Goal: Information Seeking & Learning: Find specific fact

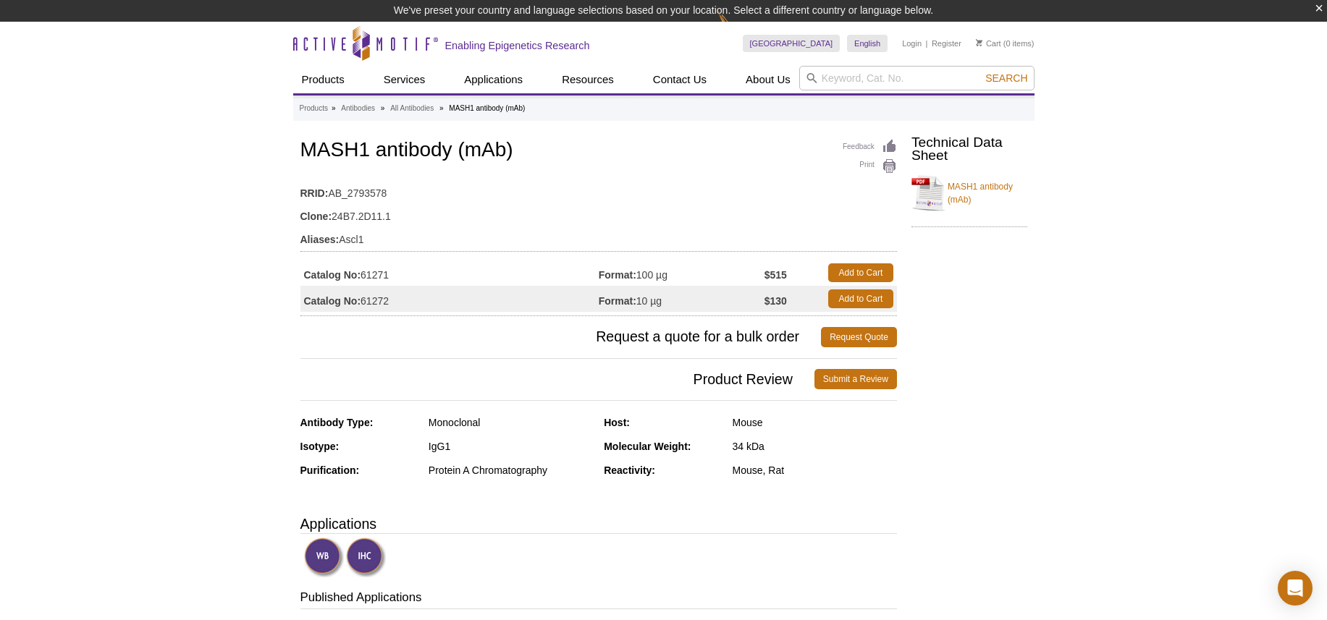
click at [523, 109] on li "MASH1 antibody (mAb)" at bounding box center [487, 108] width 76 height 8
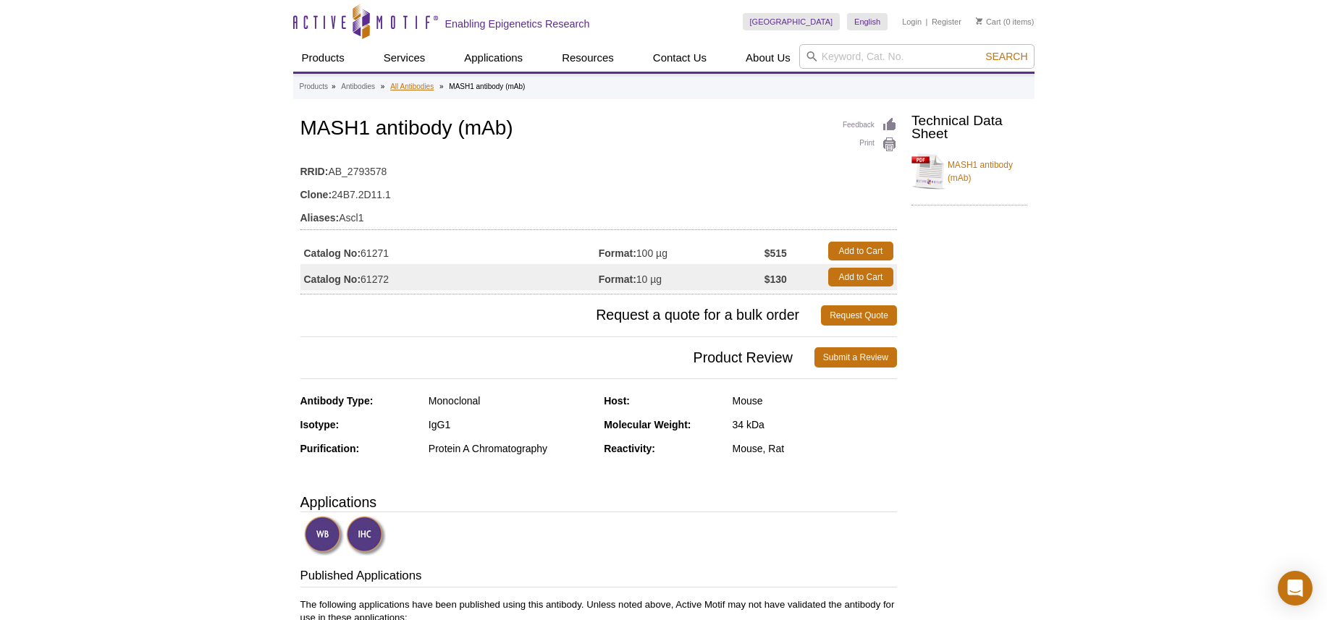
click at [434, 87] on link "All Antibodies" at bounding box center [411, 86] width 43 height 13
click at [434, 86] on link "All Antibodies" at bounding box center [411, 86] width 43 height 13
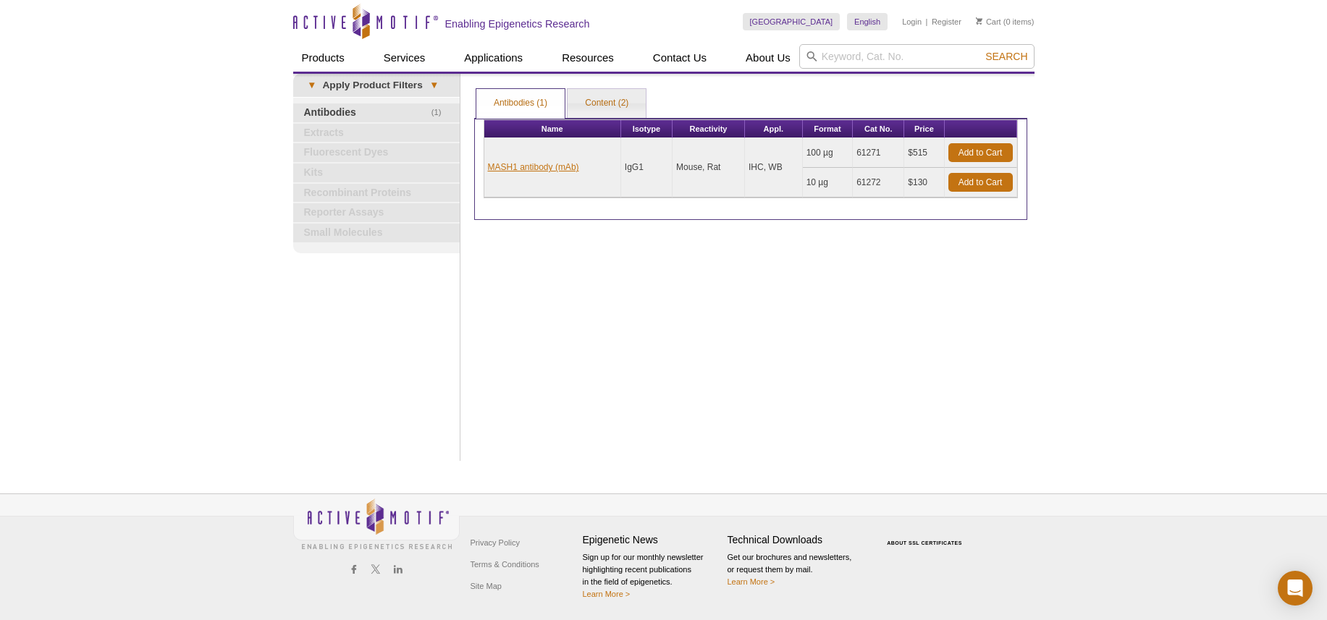
click at [530, 163] on link "MASH1 antibody (mAb)" at bounding box center [533, 167] width 91 height 13
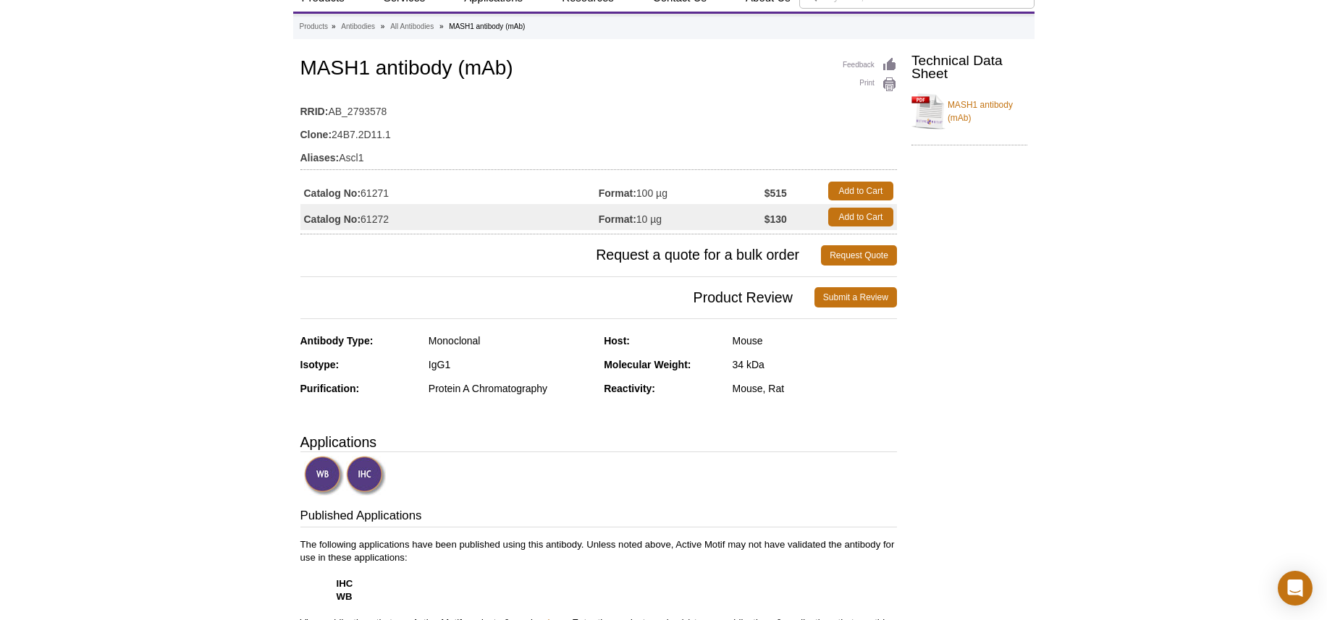
scroll to position [59, 0]
